Goal: Navigation & Orientation: Find specific page/section

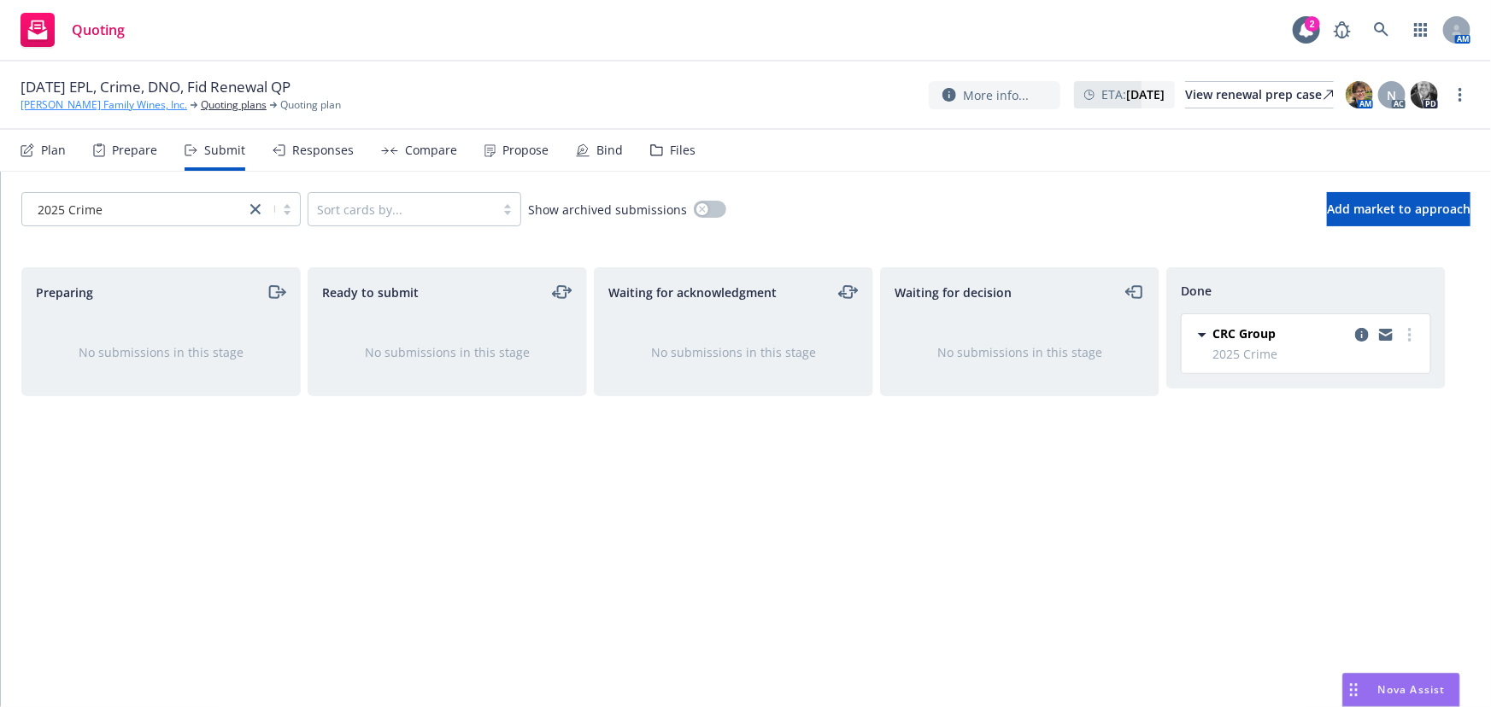
click at [97, 110] on link "[PERSON_NAME] Family Wines, Inc." at bounding box center [104, 104] width 167 height 15
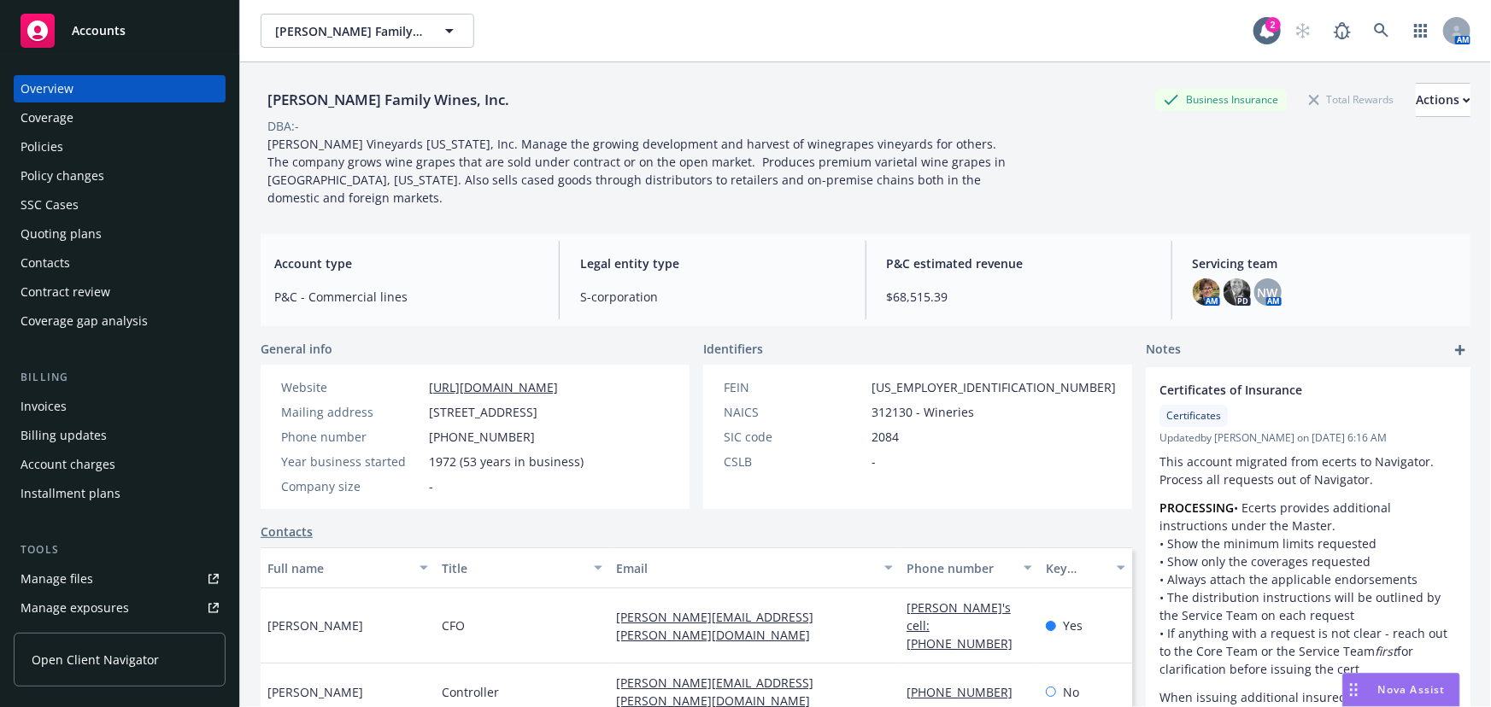
click at [43, 155] on div "Policies" at bounding box center [42, 146] width 43 height 27
